Goal: Use online tool/utility: Utilize a website feature to perform a specific function

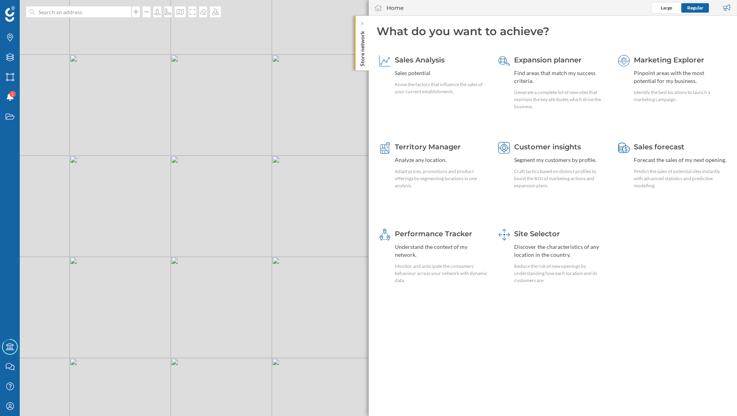
click at [361, 65] on p "Store network" at bounding box center [362, 47] width 8 height 39
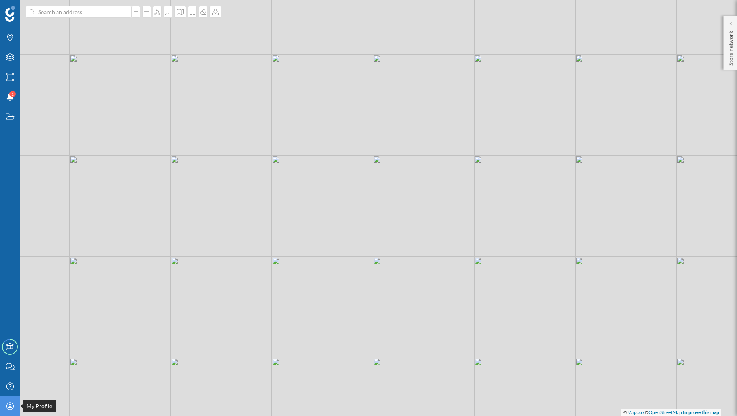
click at [17, 407] on div "My Profile" at bounding box center [10, 407] width 20 height 20
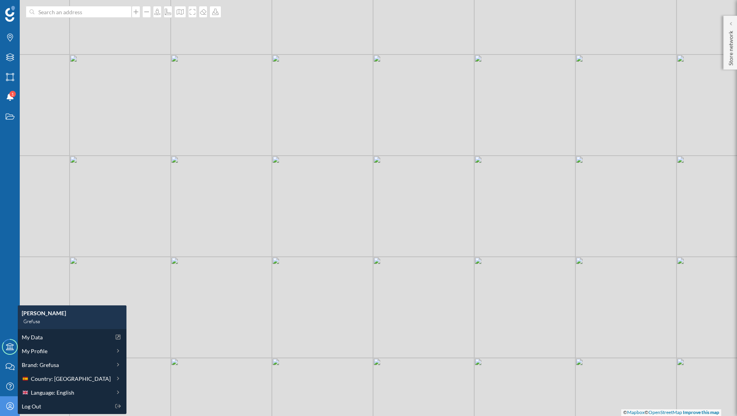
click at [16, 407] on div "My Profile" at bounding box center [10, 407] width 20 height 20
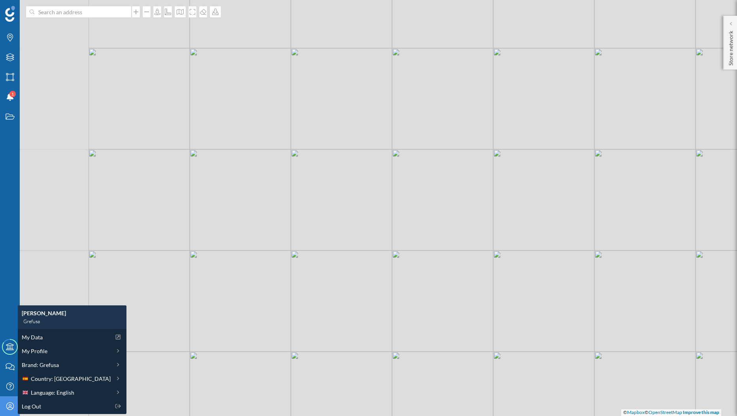
drag, startPoint x: 181, startPoint y: 327, endPoint x: 276, endPoint y: 321, distance: 95.4
click at [276, 321] on div "© Mapbox © OpenStreetMap Improve this map" at bounding box center [368, 208] width 737 height 416
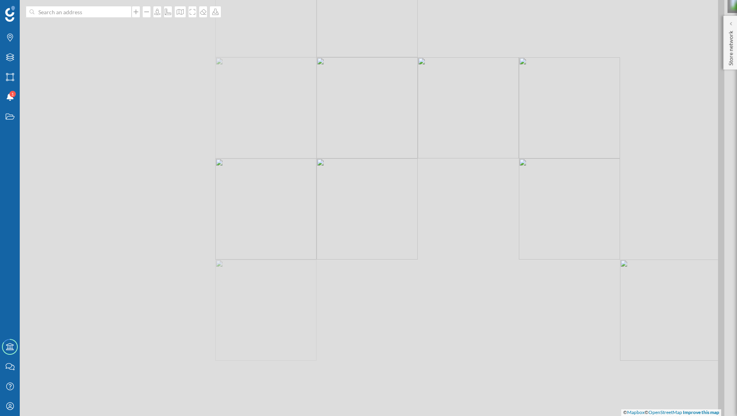
drag, startPoint x: 255, startPoint y: 287, endPoint x: 444, endPoint y: 336, distance: 194.6
click at [444, 336] on div "© Mapbox © OpenStreetMap Improve this map" at bounding box center [368, 208] width 737 height 416
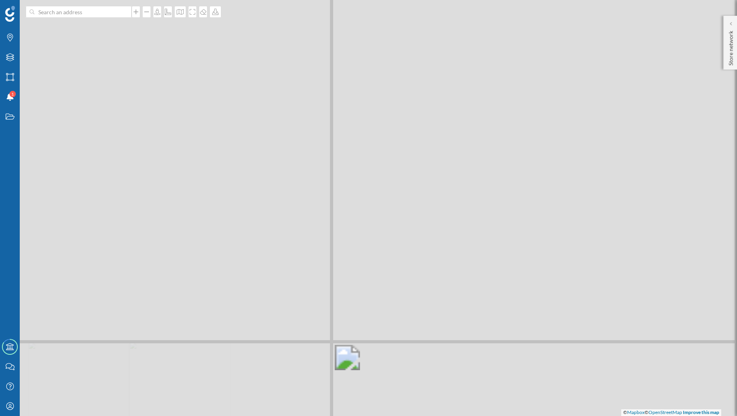
drag, startPoint x: 364, startPoint y: 256, endPoint x: 587, endPoint y: 416, distance: 274.9
click at [586, 416] on div "© Mapbox © OpenStreetMap Improve this map" at bounding box center [368, 208] width 737 height 416
drag, startPoint x: 386, startPoint y: 247, endPoint x: 472, endPoint y: 304, distance: 103.3
click at [472, 304] on div "© Mapbox © OpenStreetMap Improve this map" at bounding box center [368, 208] width 737 height 416
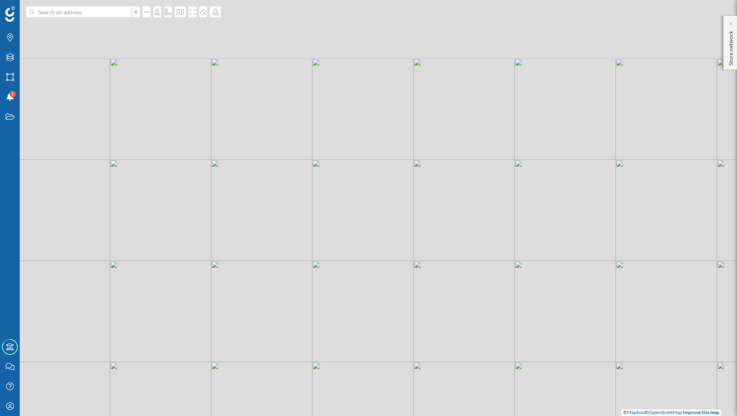
drag, startPoint x: 420, startPoint y: 239, endPoint x: 410, endPoint y: 285, distance: 47.5
click at [410, 285] on div "© Mapbox © OpenStreetMap Improve this map" at bounding box center [368, 208] width 737 height 416
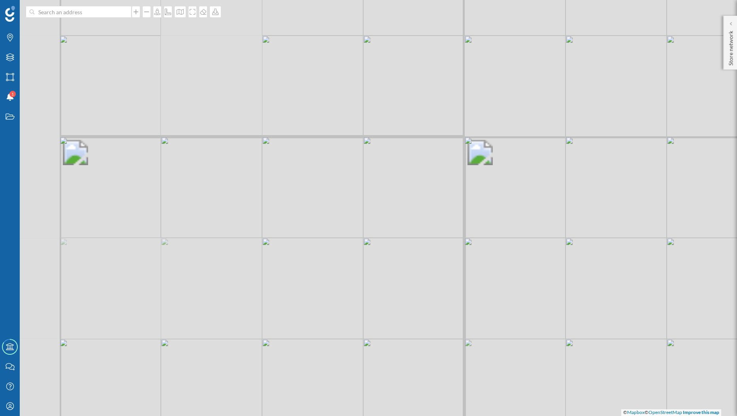
drag, startPoint x: 338, startPoint y: 265, endPoint x: 655, endPoint y: 189, distance: 325.5
click at [654, 191] on div "© Mapbox © OpenStreetMap Improve this map" at bounding box center [368, 208] width 737 height 416
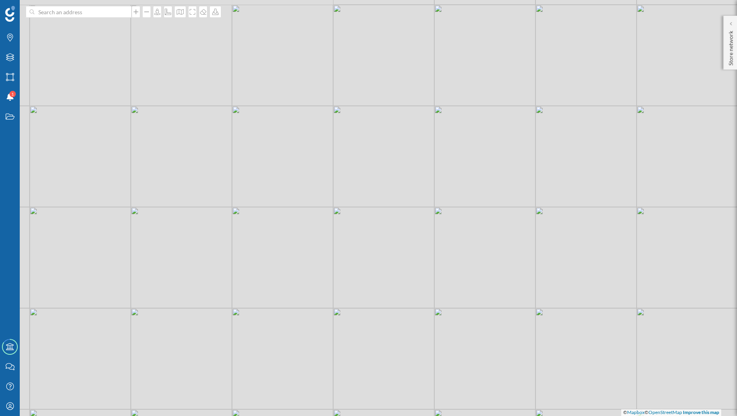
drag, startPoint x: 391, startPoint y: 226, endPoint x: 453, endPoint y: 295, distance: 92.1
click at [453, 295] on div "© Mapbox © OpenStreetMap Improve this map" at bounding box center [368, 208] width 737 height 416
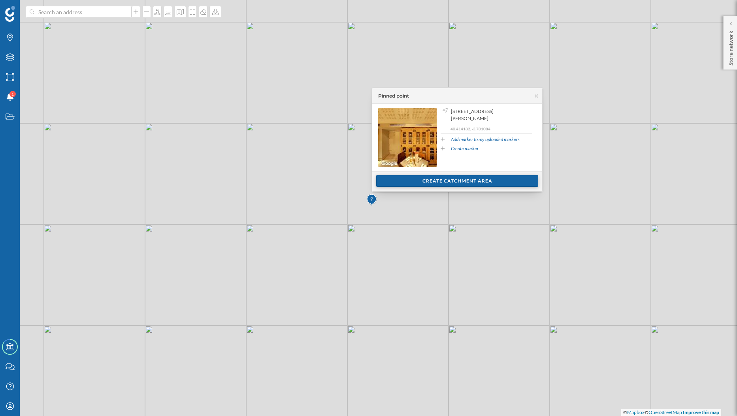
click at [399, 184] on div "Create catchment area" at bounding box center [457, 181] width 162 height 12
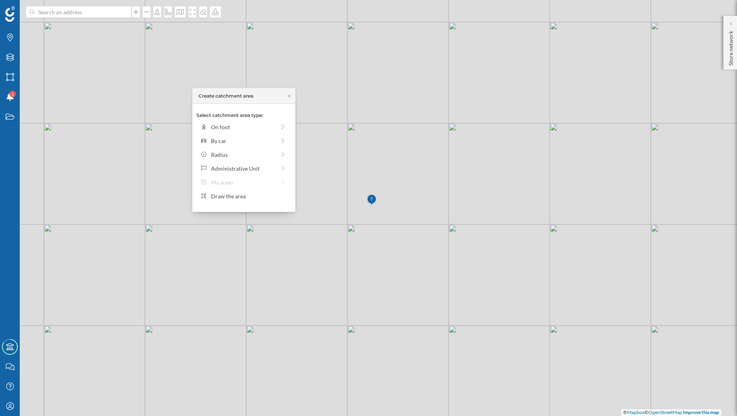
click at [251, 149] on div "Select catchment area type: On foot By car Radius Administrative Unit My areas …" at bounding box center [244, 158] width 103 height 108
click at [254, 145] on div "By car" at bounding box center [243, 141] width 91 height 12
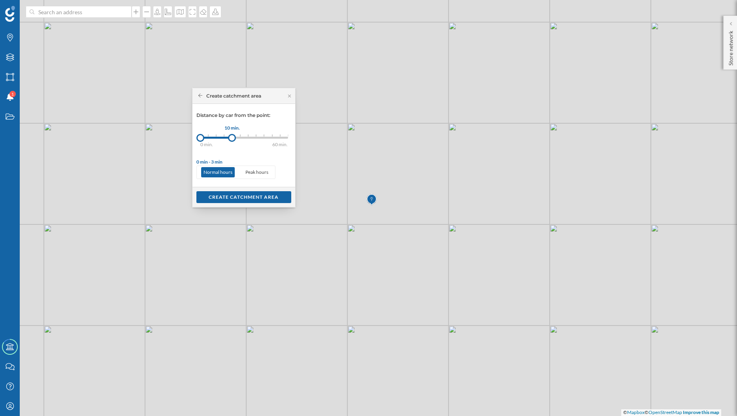
drag, startPoint x: 210, startPoint y: 141, endPoint x: 232, endPoint y: 136, distance: 22.9
click at [232, 136] on div at bounding box center [232, 138] width 8 height 8
click at [220, 198] on div "Create catchment area" at bounding box center [243, 197] width 95 height 12
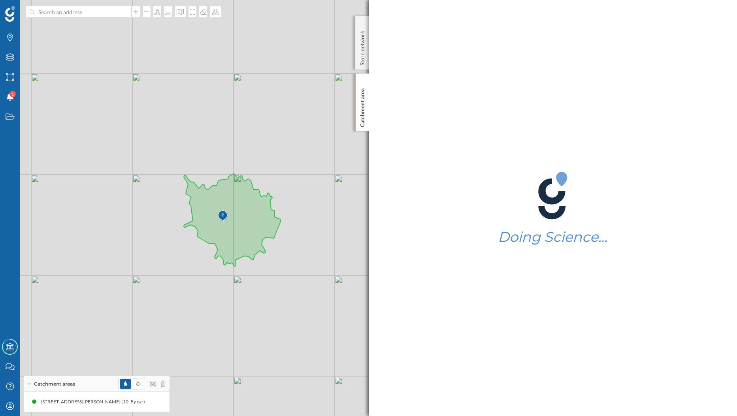
drag, startPoint x: 206, startPoint y: 235, endPoint x: 347, endPoint y: 287, distance: 150.5
click at [347, 287] on div "© Mapbox © OpenStreetMap Improve this map" at bounding box center [368, 208] width 737 height 416
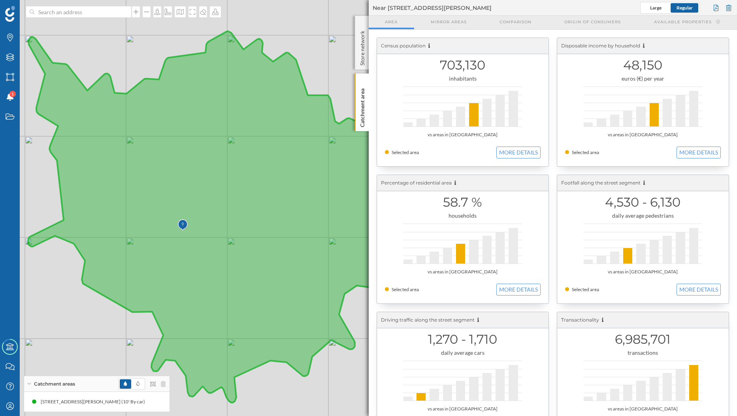
drag, startPoint x: 60, startPoint y: 286, endPoint x: 111, endPoint y: 312, distance: 56.8
click at [111, 312] on div "© Mapbox © OpenStreetMap Improve this map" at bounding box center [368, 208] width 737 height 416
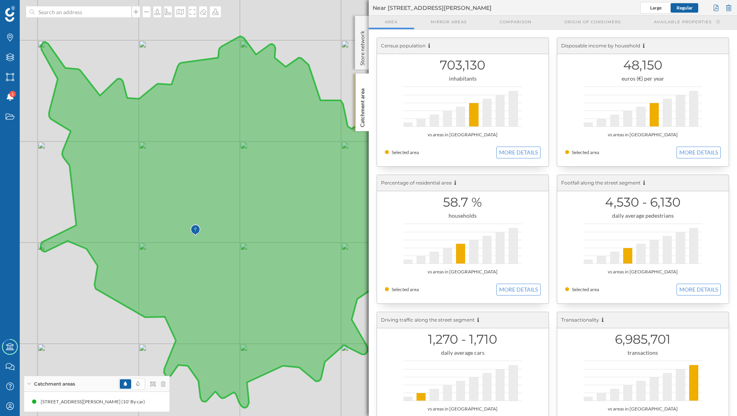
click at [179, 206] on icon at bounding box center [235, 222] width 388 height 372
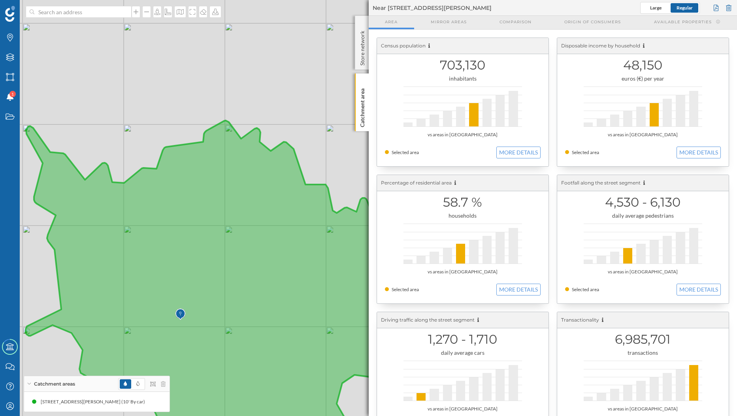
drag, startPoint x: 221, startPoint y: 207, endPoint x: 208, endPoint y: 289, distance: 83.7
click at [208, 289] on icon at bounding box center [220, 307] width 388 height 372
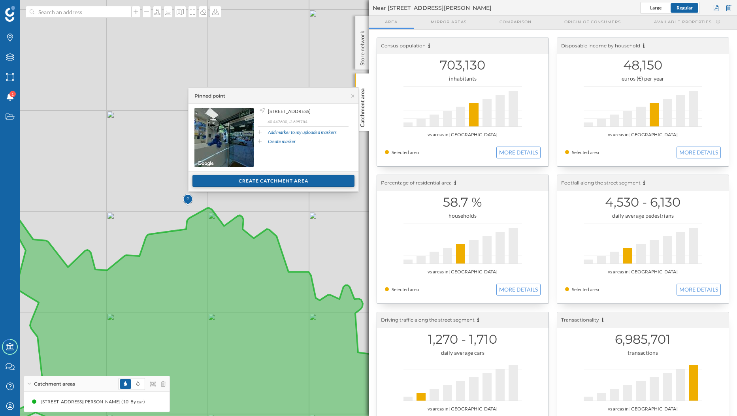
click at [209, 178] on div "Create catchment area" at bounding box center [274, 181] width 162 height 12
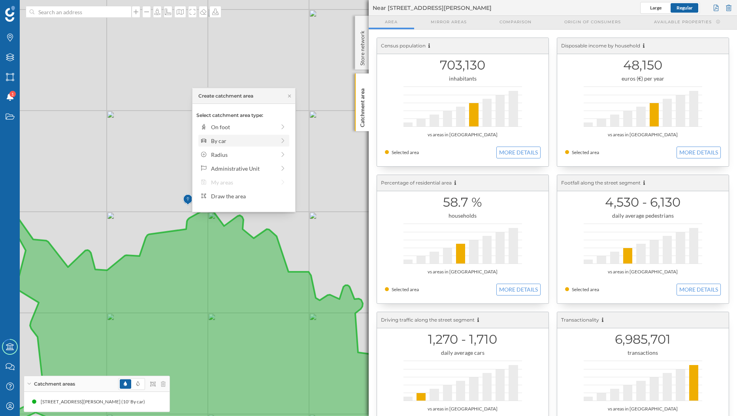
click at [233, 144] on div "By car" at bounding box center [243, 141] width 64 height 8
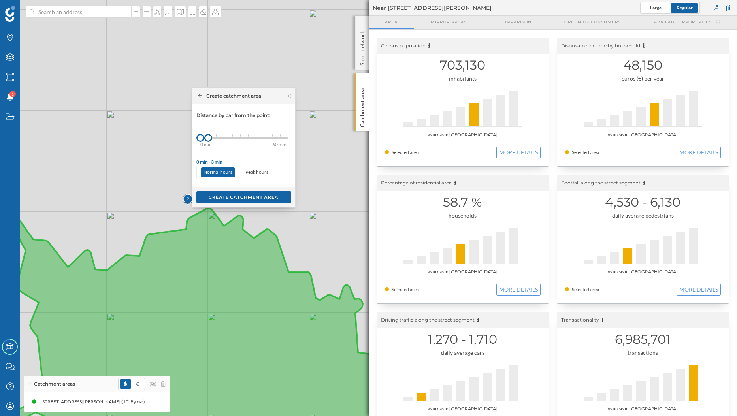
click at [232, 135] on div at bounding box center [232, 135] width 1 height 2
click at [232, 200] on div "Create catchment area" at bounding box center [243, 197] width 95 height 12
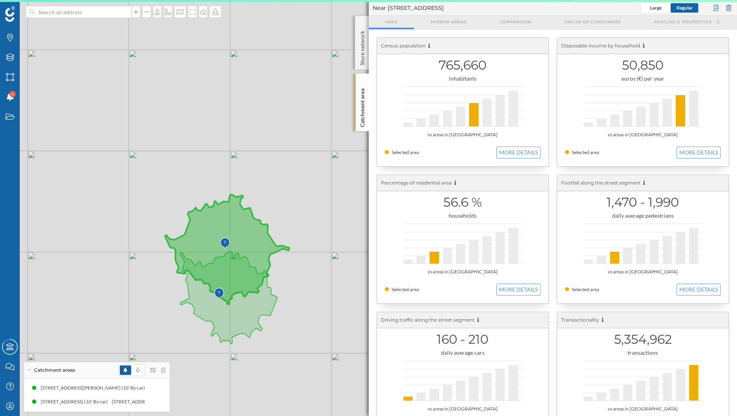
drag, startPoint x: 166, startPoint y: 222, endPoint x: 301, endPoint y: 304, distance: 157.5
click at [301, 304] on div "© Mapbox © OpenStreetMap Improve this map" at bounding box center [368, 208] width 737 height 416
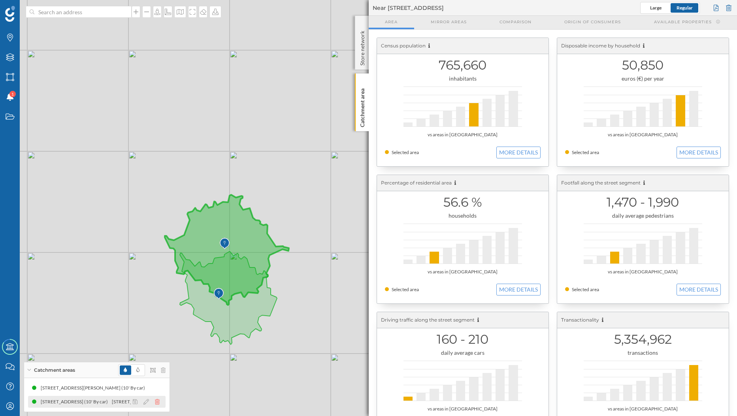
click at [157, 405] on icon at bounding box center [157, 402] width 5 height 6
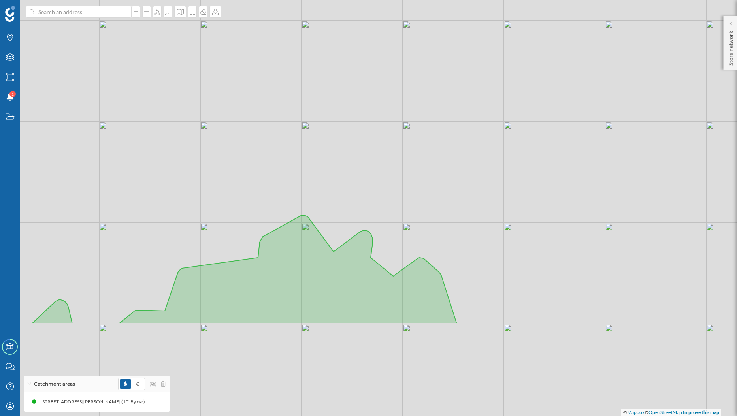
drag, startPoint x: 250, startPoint y: 225, endPoint x: 293, endPoint y: 114, distance: 118.8
click at [293, 114] on div "© Mapbox © OpenStreetMap Improve this map" at bounding box center [368, 208] width 737 height 416
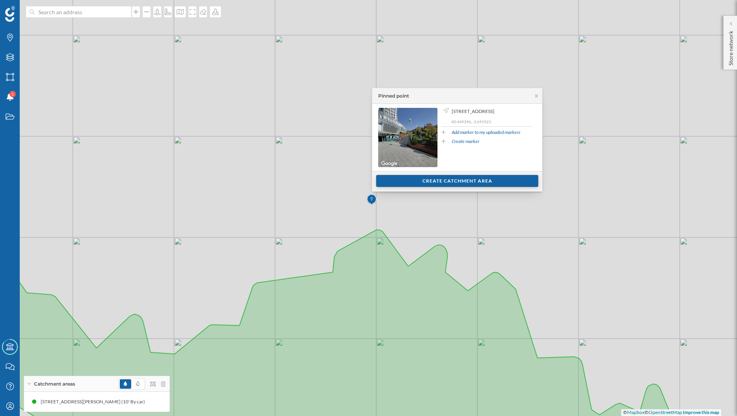
click at [382, 184] on div "Create catchment area" at bounding box center [457, 181] width 162 height 12
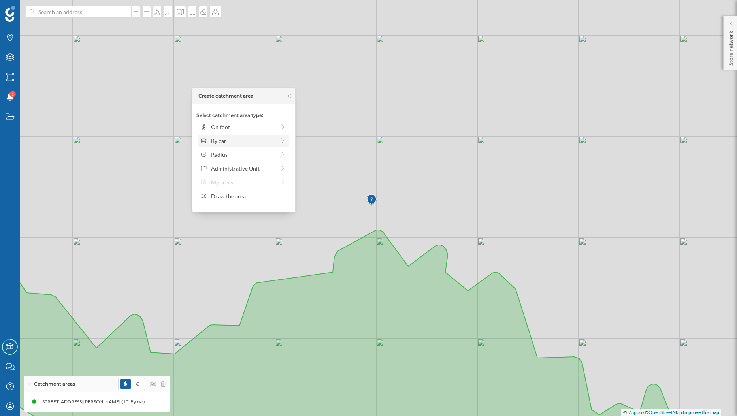
click at [268, 142] on div "By car" at bounding box center [243, 141] width 64 height 8
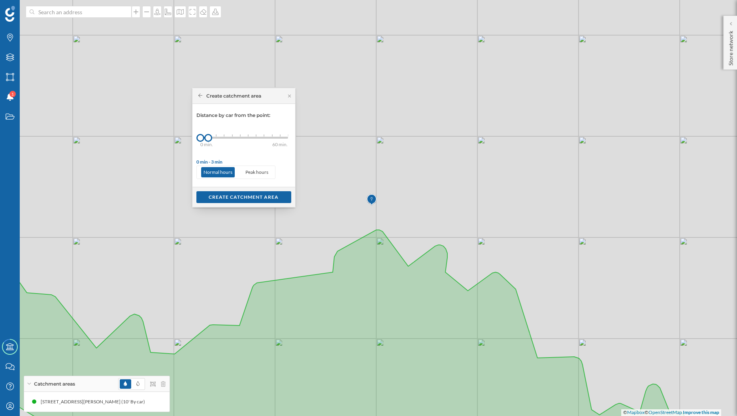
click at [233, 135] on div "0 min. 3 min. 5 min. 7 min. 10 min. 12 min. 15 min. 20 min. 30 min. 45 min. 50 …" at bounding box center [244, 138] width 88 height 10
click at [240, 198] on div "Create catchment area" at bounding box center [243, 197] width 95 height 12
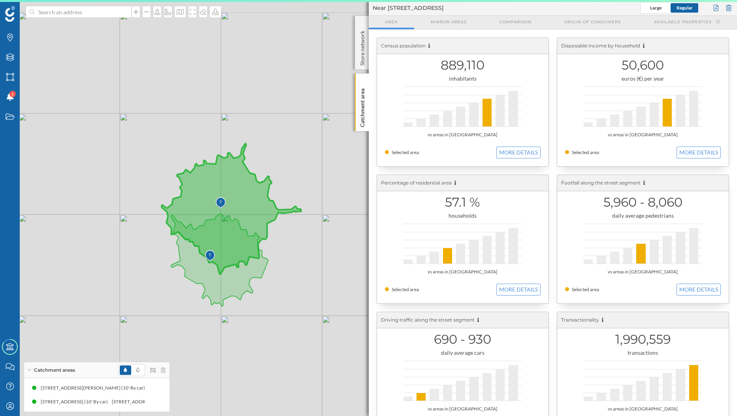
drag, startPoint x: 232, startPoint y: 276, endPoint x: 348, endPoint y: 321, distance: 124.3
click at [357, 325] on div "© Mapbox © OpenStreetMap Improve this map" at bounding box center [368, 208] width 737 height 416
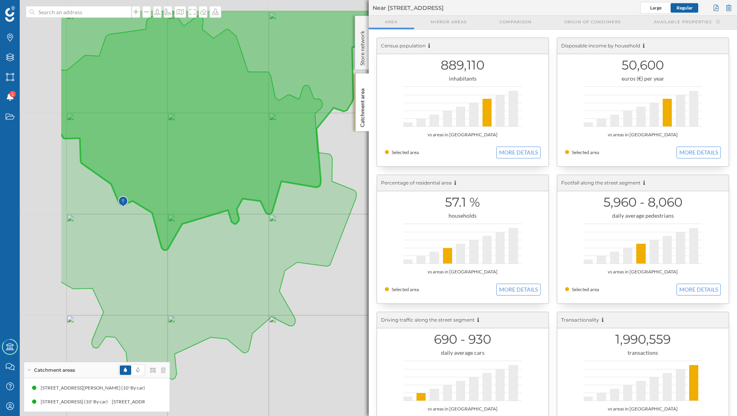
drag, startPoint x: 217, startPoint y: 276, endPoint x: 404, endPoint y: 351, distance: 201.3
click at [404, 351] on div "© Mapbox © OpenStreetMap Improve this map" at bounding box center [368, 208] width 737 height 416
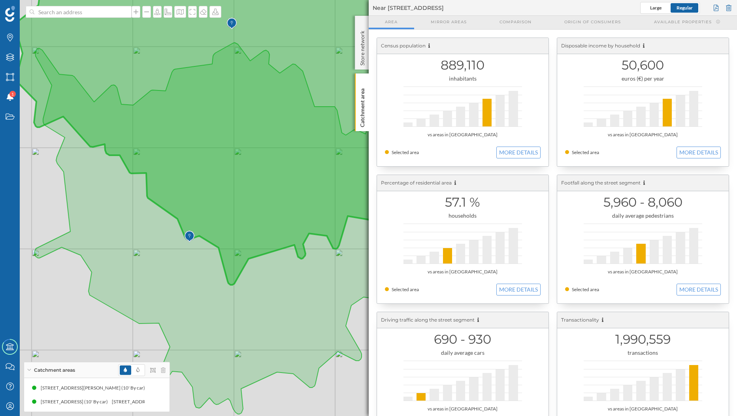
drag, startPoint x: 306, startPoint y: 304, endPoint x: 316, endPoint y: 314, distance: 13.7
click at [316, 314] on icon at bounding box center [229, 229] width 388 height 372
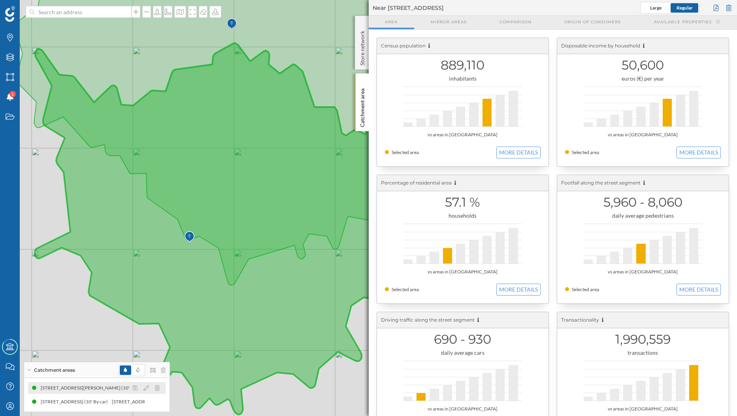
click at [154, 388] on div at bounding box center [148, 387] width 35 height 9
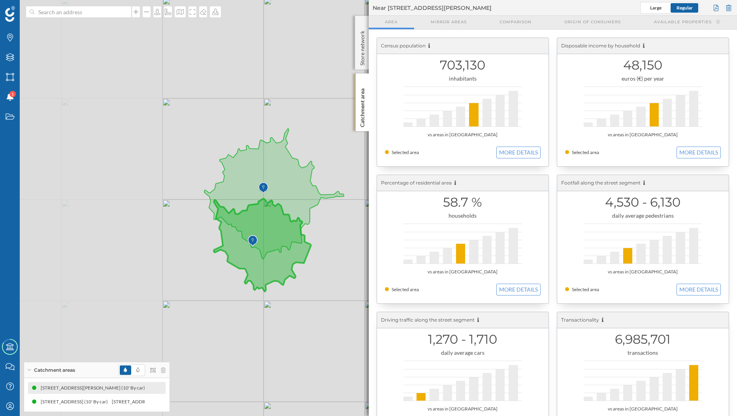
drag, startPoint x: 169, startPoint y: 268, endPoint x: 357, endPoint y: 356, distance: 206.8
click at [357, 354] on div "© Mapbox © OpenStreetMap Improve this map" at bounding box center [368, 208] width 737 height 416
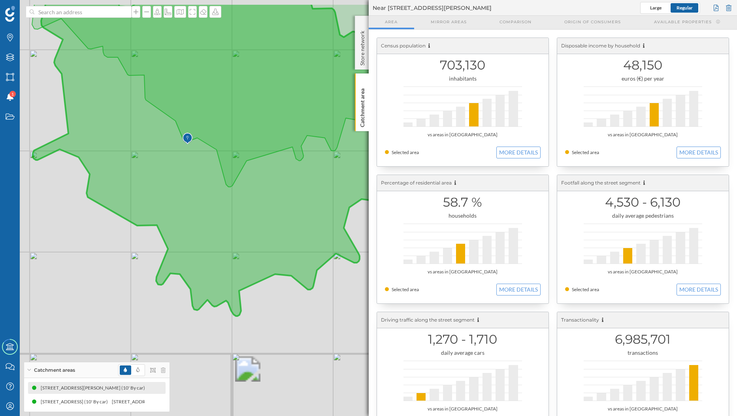
drag, startPoint x: 289, startPoint y: 285, endPoint x: 314, endPoint y: 413, distance: 131.0
click at [314, 413] on div "© Mapbox © OpenStreetMap Improve this map" at bounding box center [368, 208] width 737 height 416
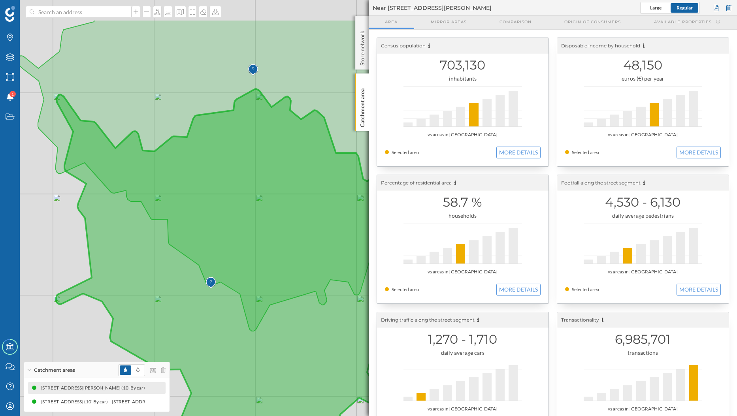
drag, startPoint x: 278, startPoint y: 305, endPoint x: 272, endPoint y: 361, distance: 56.5
click at [272, 361] on icon at bounding box center [250, 275] width 388 height 372
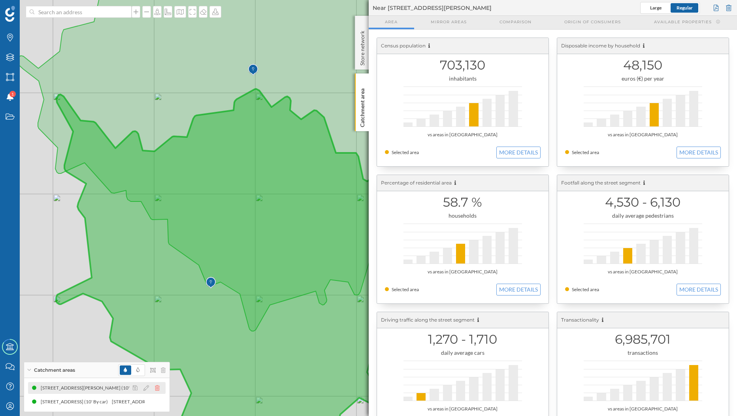
click at [159, 390] on icon at bounding box center [157, 388] width 5 height 6
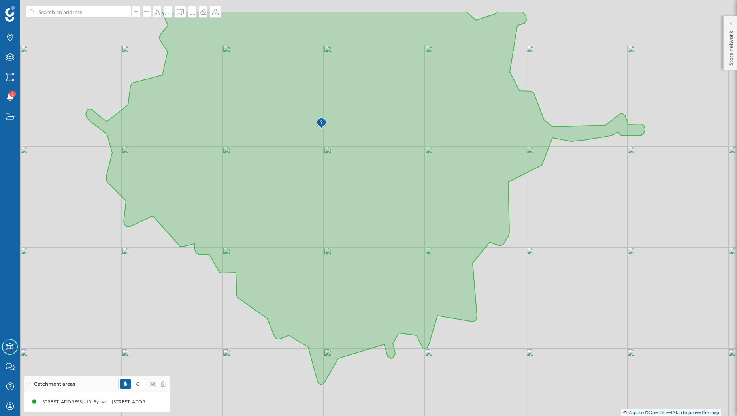
drag, startPoint x: 377, startPoint y: 339, endPoint x: 445, endPoint y: 394, distance: 87.4
click at [445, 394] on div "© Mapbox © OpenStreetMap Improve this map" at bounding box center [368, 208] width 737 height 416
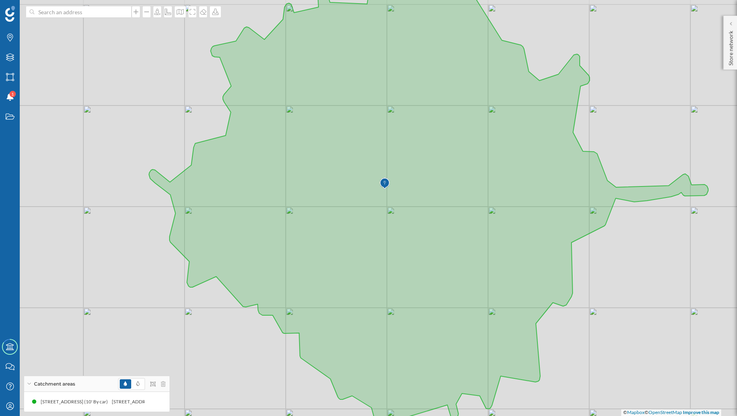
drag, startPoint x: 534, startPoint y: 325, endPoint x: 587, endPoint y: 349, distance: 58.2
click at [587, 349] on div "© Mapbox © OpenStreetMap Improve this map" at bounding box center [368, 208] width 737 height 416
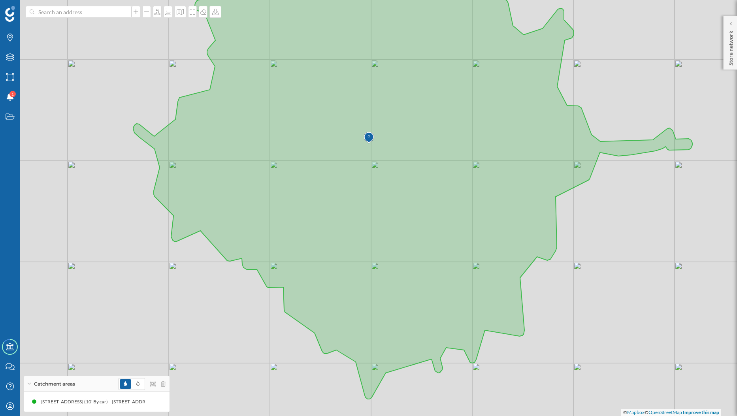
drag, startPoint x: 591, startPoint y: 326, endPoint x: 571, endPoint y: 281, distance: 49.9
click at [571, 281] on div "© Mapbox © OpenStreetMap Improve this map" at bounding box center [368, 208] width 737 height 416
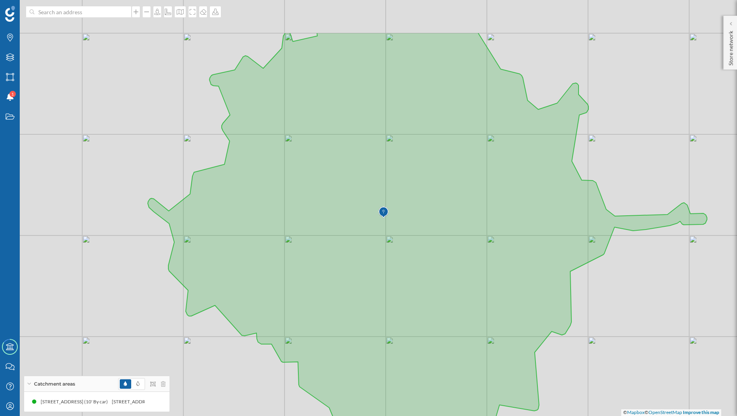
drag, startPoint x: 571, startPoint y: 281, endPoint x: 585, endPoint y: 355, distance: 76.1
click at [585, 355] on div "© Mapbox © OpenStreetMap Improve this map" at bounding box center [368, 208] width 737 height 416
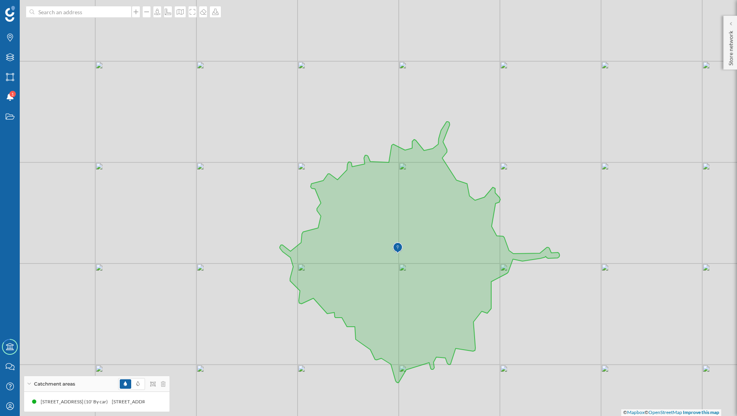
drag, startPoint x: 585, startPoint y: 353, endPoint x: 497, endPoint y: 322, distance: 93.4
click at [497, 322] on div "© Mapbox © OpenStreetMap Improve this map" at bounding box center [368, 208] width 737 height 416
